Goal: Find specific page/section: Find specific page/section

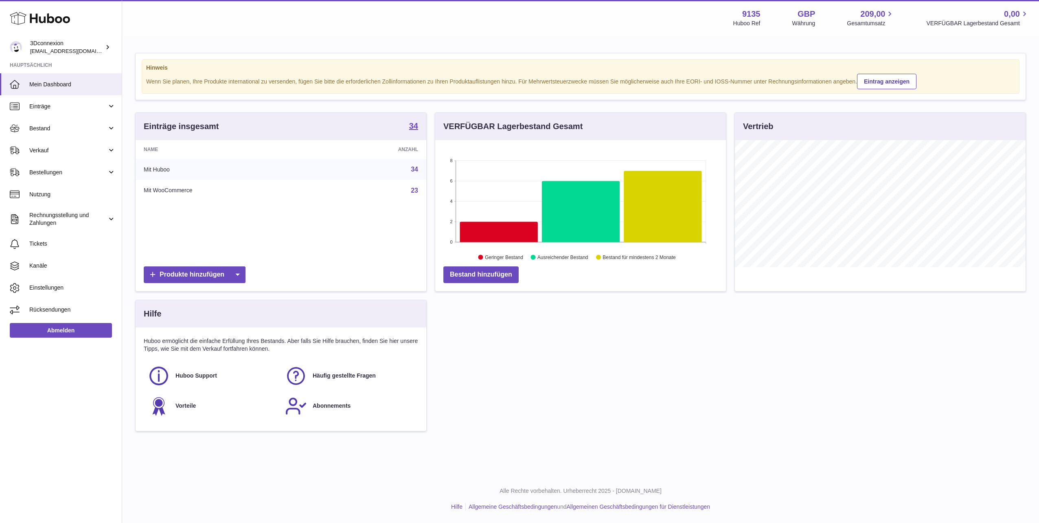
scroll to position [127, 291]
click at [45, 153] on span "Verkauf" at bounding box center [68, 151] width 78 height 8
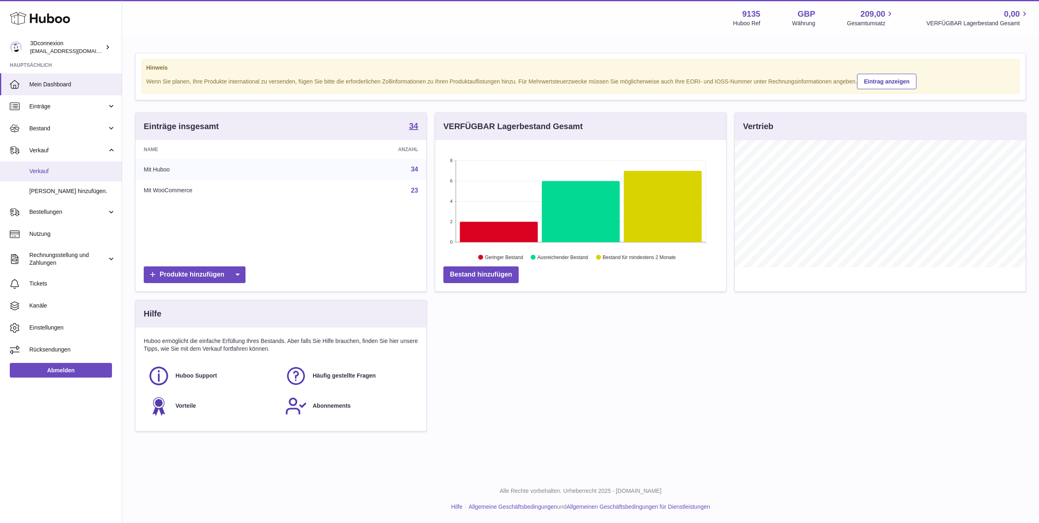
click at [60, 171] on span "Verkauf" at bounding box center [72, 171] width 86 height 8
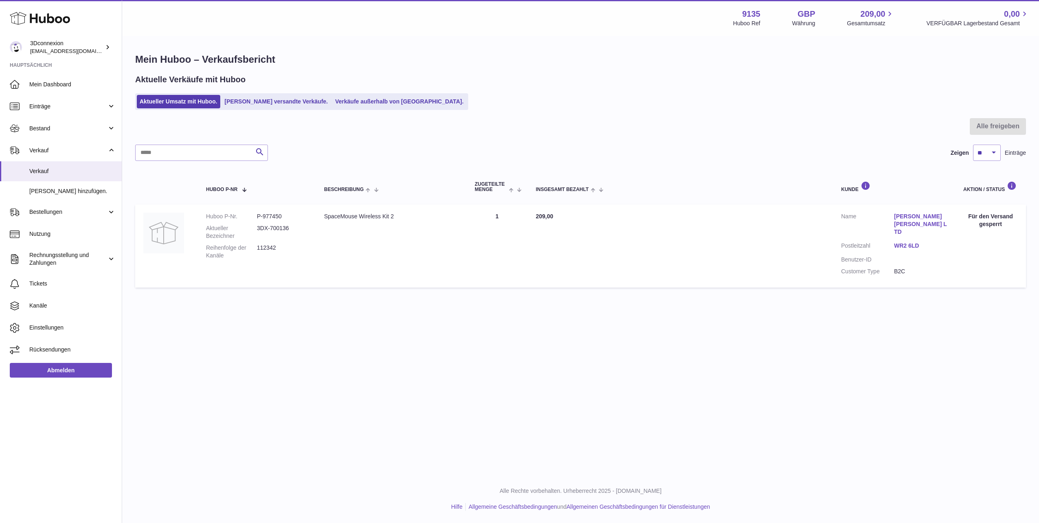
click at [375, 116] on div "Mein Huboo – Verkaufsbericht Aktuelle Verkäufe mit Huboo Aktueller Umsatz mit H…" at bounding box center [580, 172] width 917 height 271
click at [373, 104] on link "Verkäufe außerhalb von Huboo." at bounding box center [399, 101] width 134 height 13
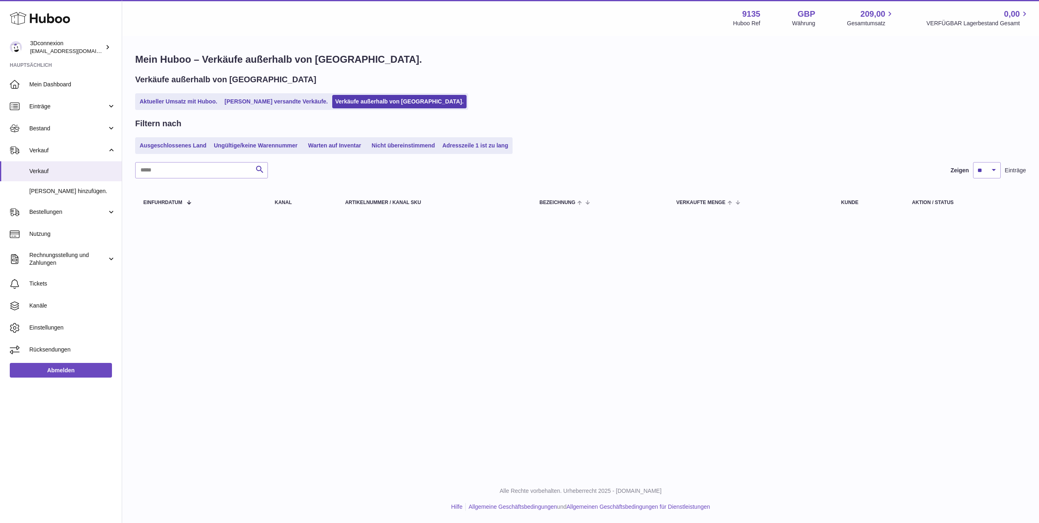
click at [170, 100] on link "Aktueller Umsatz mit Huboo." at bounding box center [178, 101] width 83 height 13
